Goal: Navigation & Orientation: Understand site structure

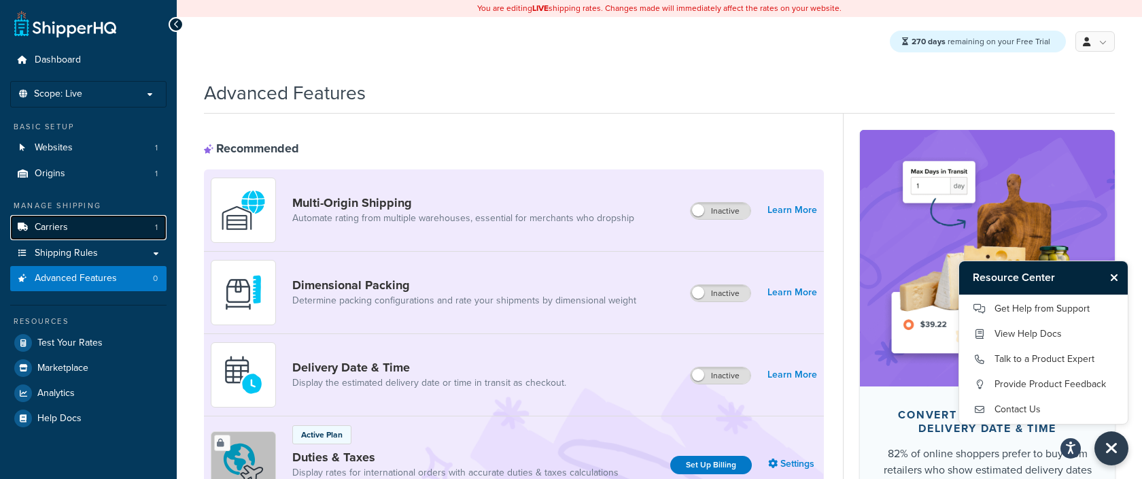
click at [57, 224] on span "Carriers" at bounding box center [51, 228] width 33 height 12
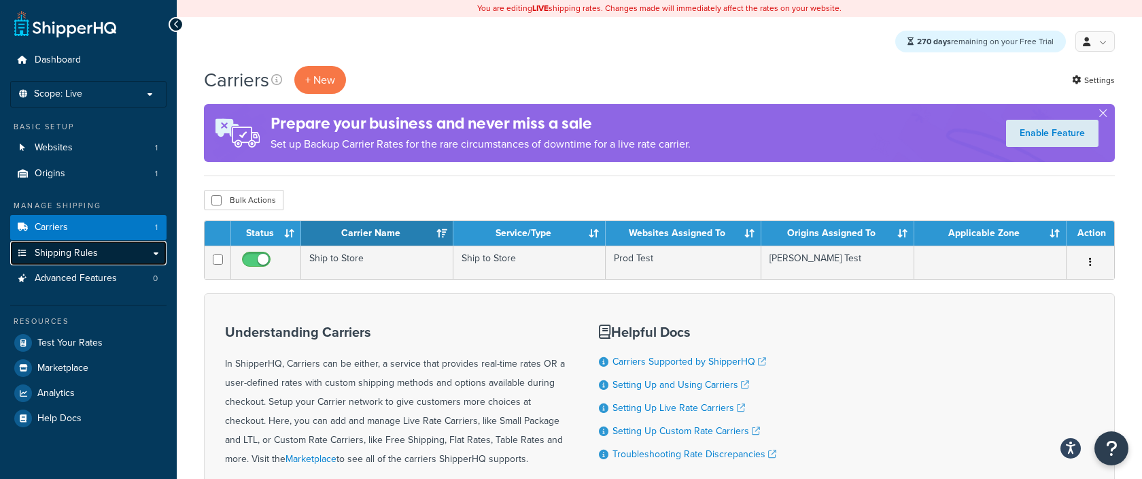
click at [84, 247] on span "Shipping Rules" at bounding box center [66, 253] width 63 height 12
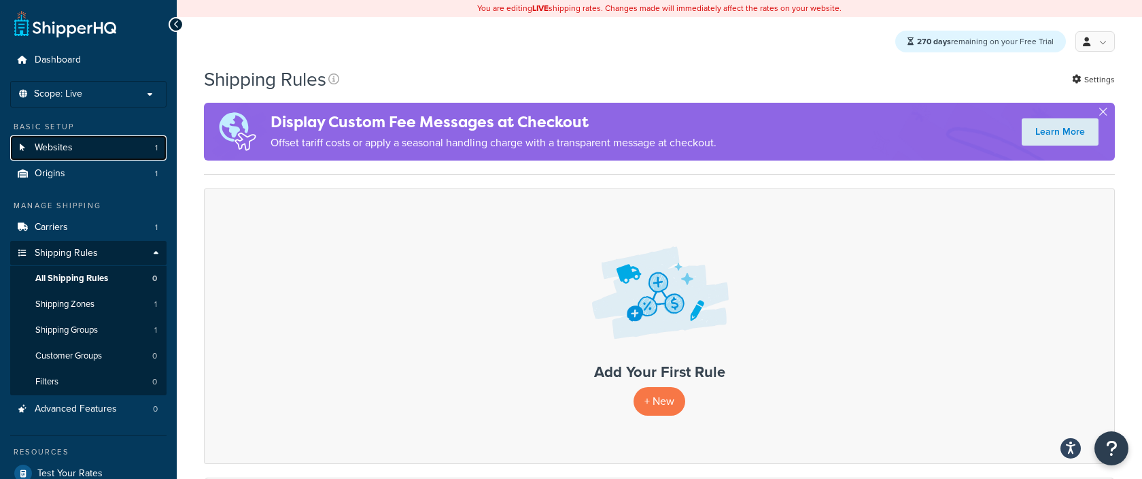
click at [82, 158] on link "Websites 1" at bounding box center [88, 147] width 156 height 25
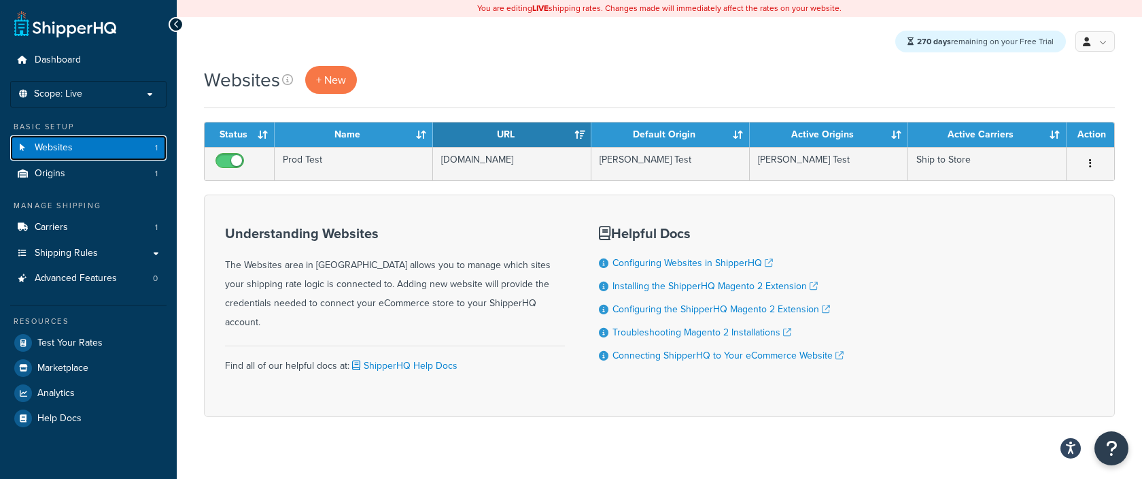
click at [142, 144] on link "Websites 1" at bounding box center [88, 147] width 156 height 25
